Goal: Find specific page/section: Find specific page/section

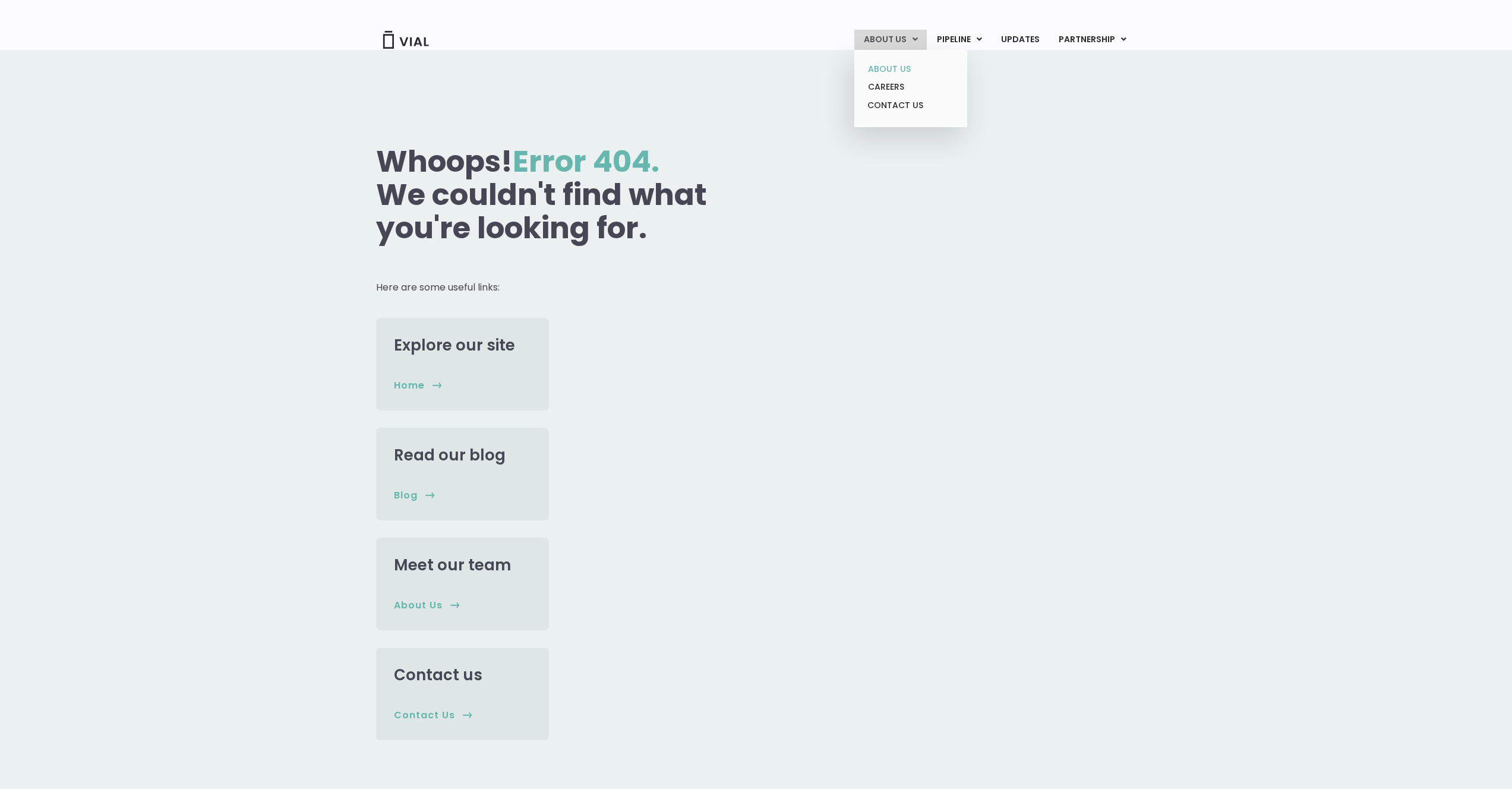
click at [891, 66] on link "ABOUT US" at bounding box center [910, 69] width 104 height 18
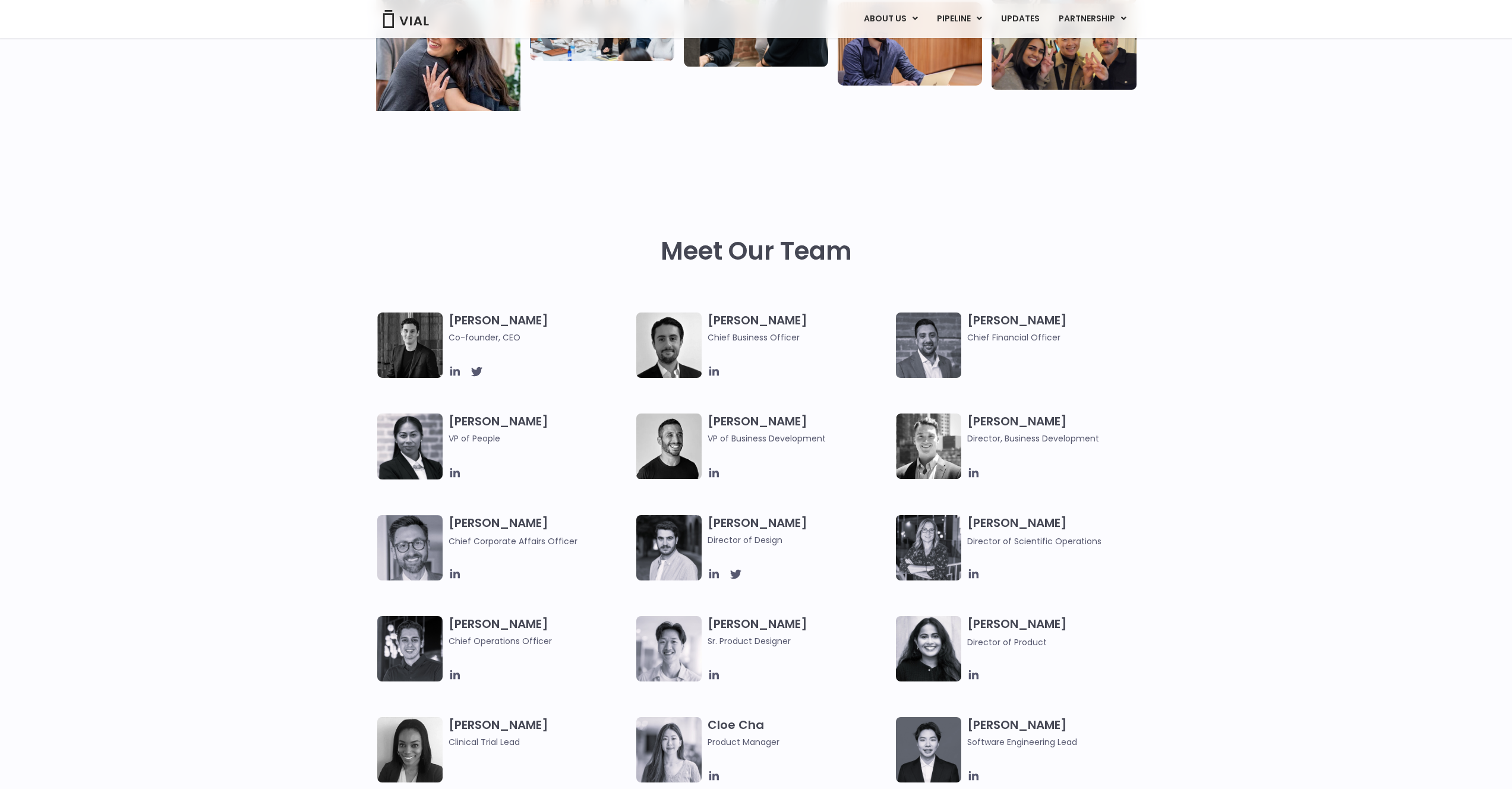
scroll to position [480, 0]
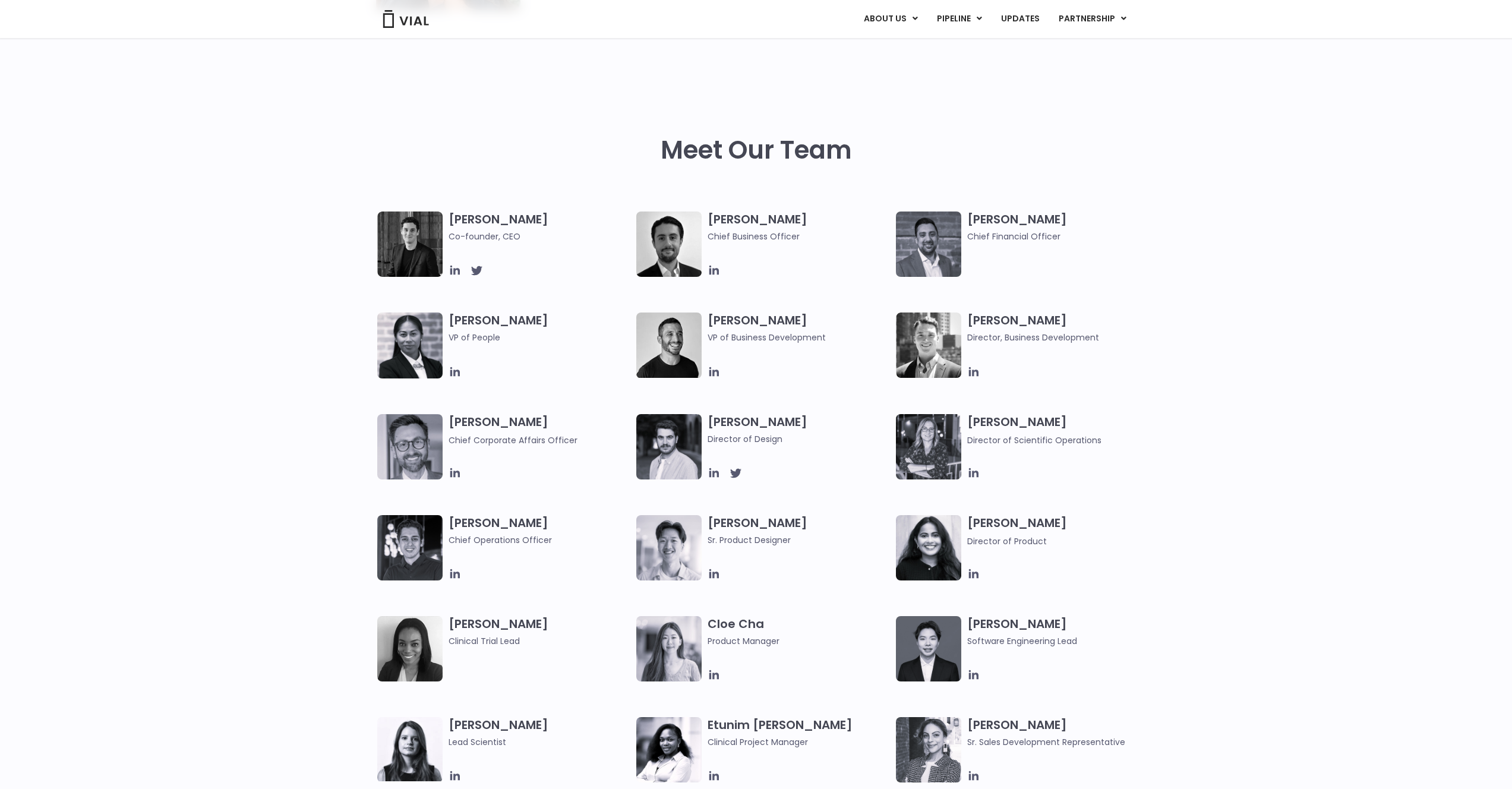
click at [1362, 334] on div "[PERSON_NAME] Co-founder, CEO [PERSON_NAME] Chief Business Officer [PERSON_NAME…" at bounding box center [756, 464] width 1512 height 505
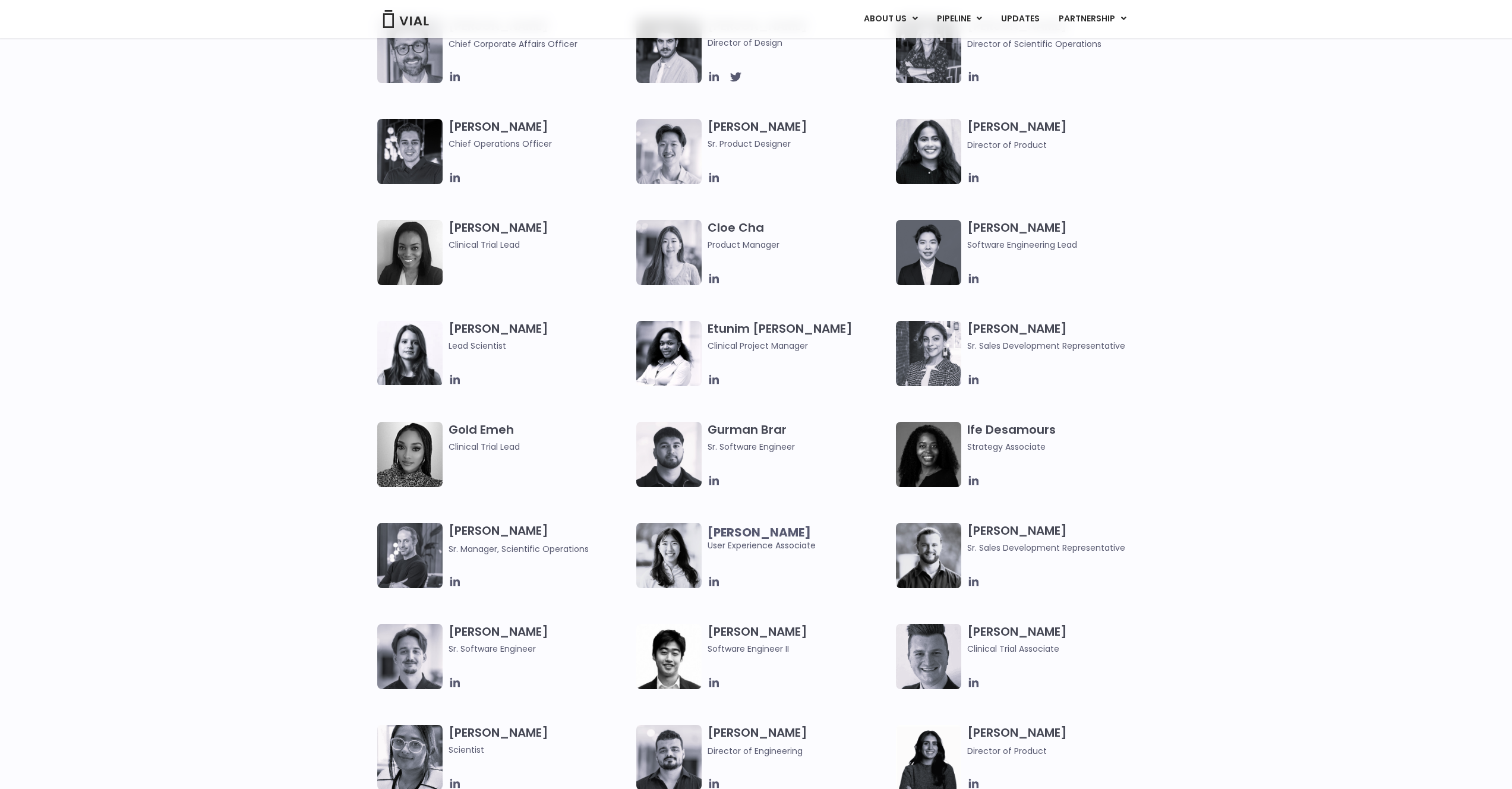
scroll to position [938, 0]
